Goal: Obtain resource: Download file/media

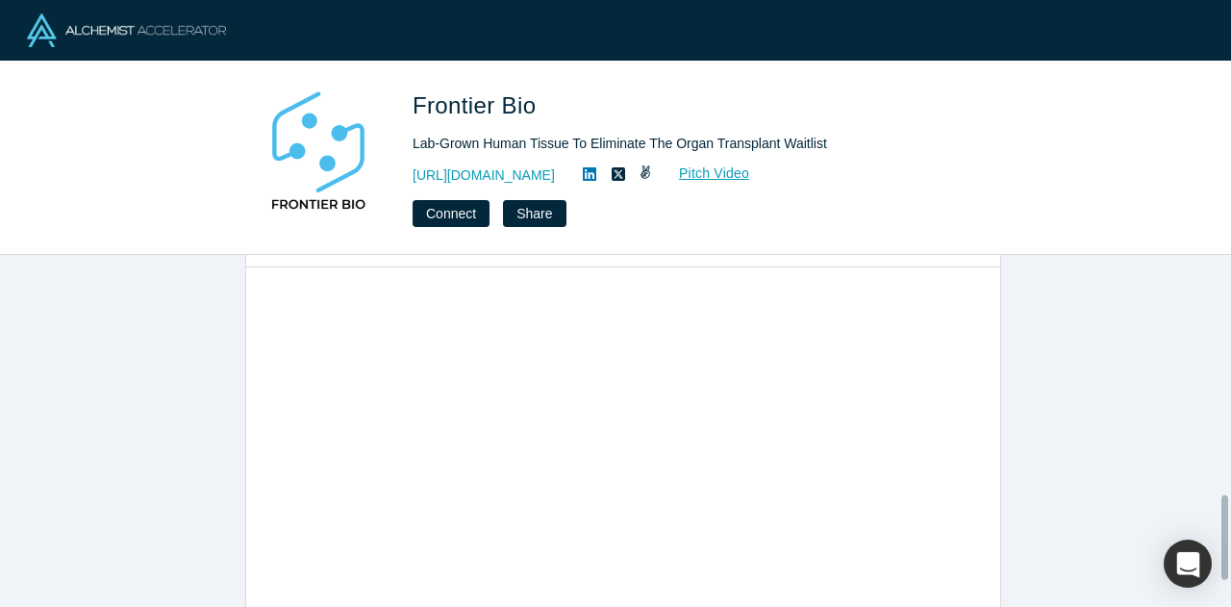
scroll to position [1106, 0]
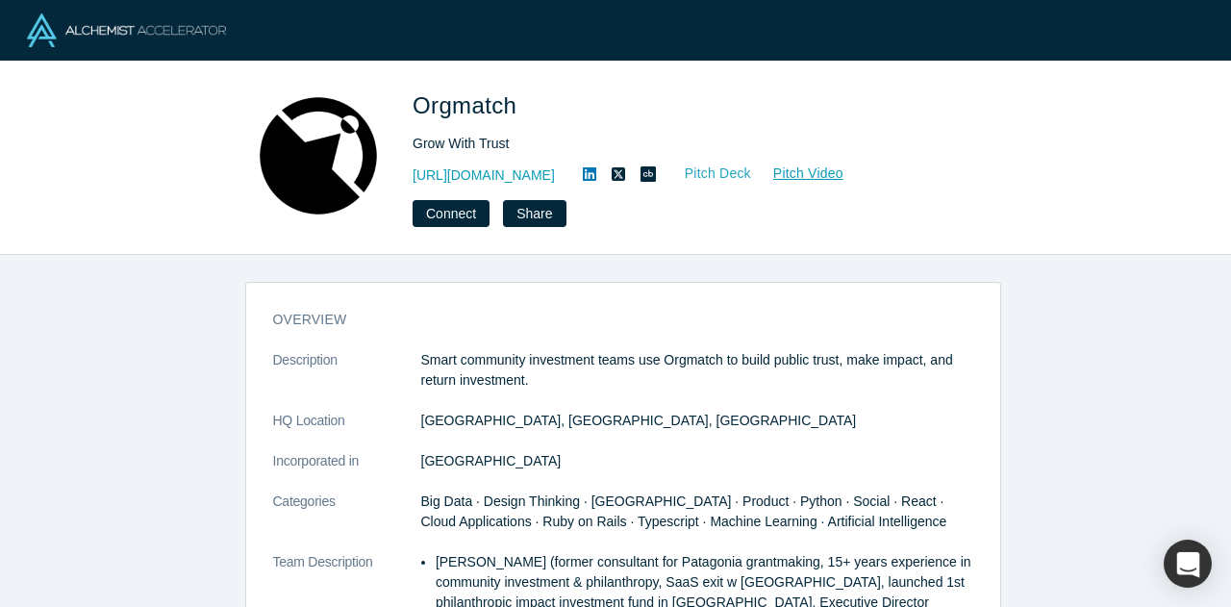
click at [739, 178] on link "Pitch Deck" at bounding box center [707, 173] width 88 height 22
